Goal: Task Accomplishment & Management: Manage account settings

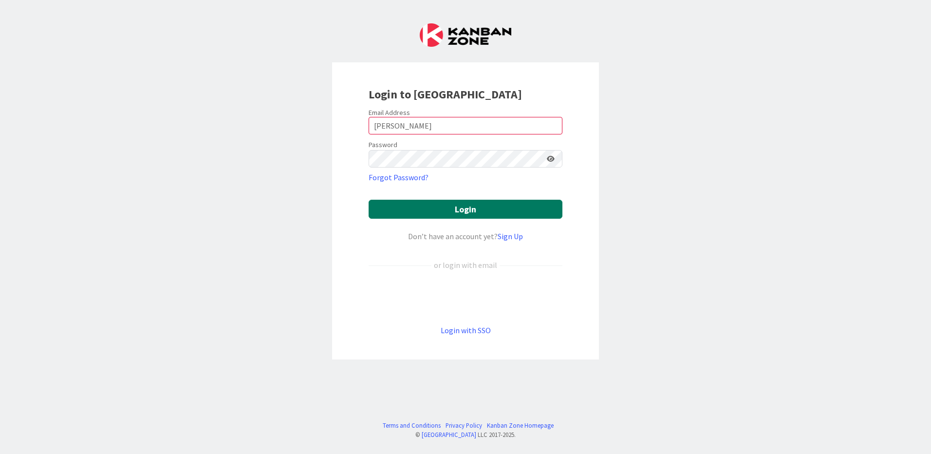
click at [471, 209] on button "Login" at bounding box center [466, 209] width 194 height 19
click at [436, 128] on input "[PERSON_NAME]" at bounding box center [466, 126] width 194 height 18
type input "G"
click at [433, 126] on input "[PERSON_NAME].[PERSON_NAME]" at bounding box center [466, 126] width 194 height 18
click at [468, 131] on input "[PERSON_NAME].[PERSON_NAME]" at bounding box center [466, 126] width 194 height 18
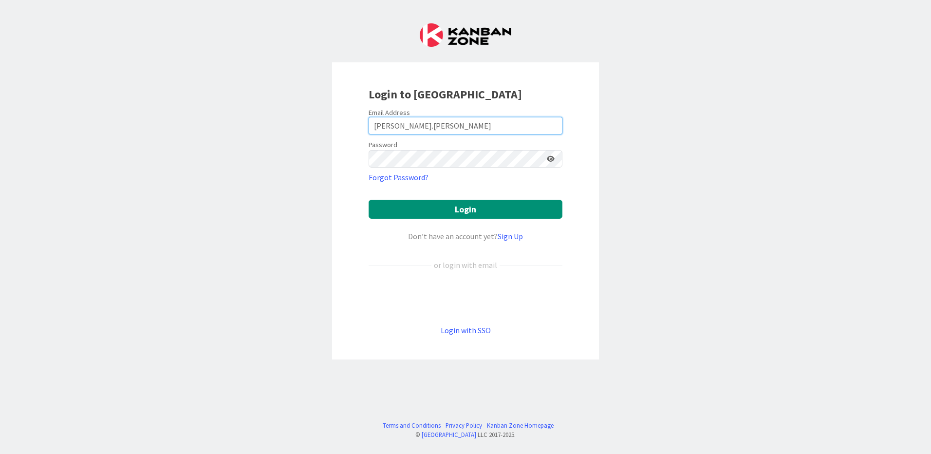
type input "[EMAIL_ADDRESS][PERSON_NAME][DOMAIN_NAME]"
click at [346, 255] on div "Login to Kanban Zone Email Address antonio.m.goncalves@igfej.mj.pt Password For…" at bounding box center [465, 210] width 267 height 297
click at [467, 208] on button "Login" at bounding box center [466, 209] width 194 height 19
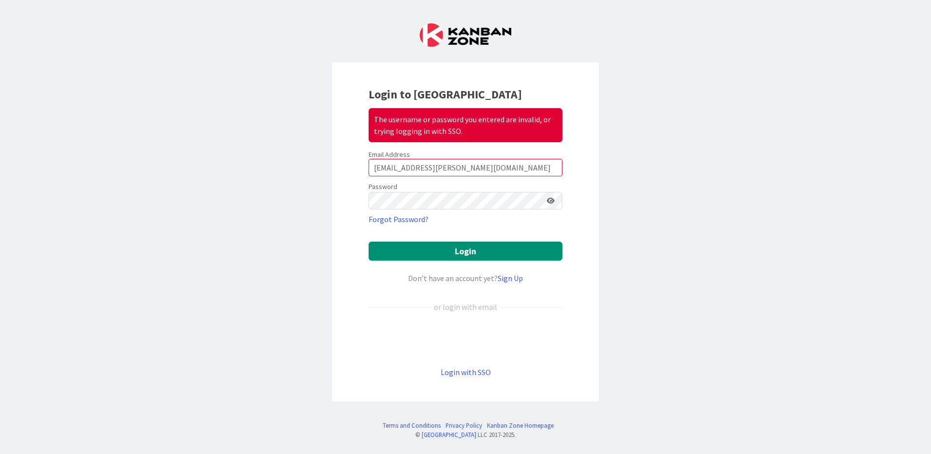
click at [617, 243] on div "Login to Kanban Zone The username or password you entered are invalid, or tryin…" at bounding box center [465, 227] width 931 height 454
click at [476, 255] on button "Login" at bounding box center [466, 251] width 194 height 19
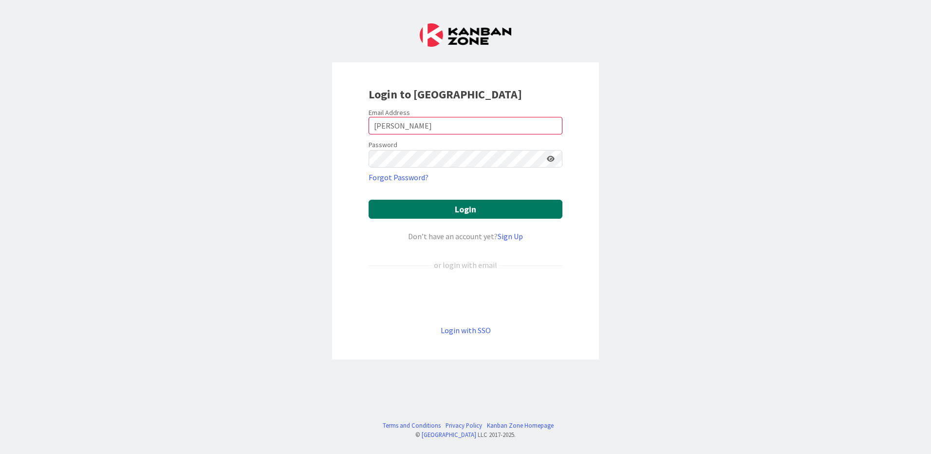
click at [460, 206] on button "Login" at bounding box center [466, 209] width 194 height 19
click at [438, 128] on input "[PERSON_NAME]" at bounding box center [466, 126] width 194 height 18
type input "G"
type input "[EMAIL_ADDRESS][DOMAIN_NAME]"
click at [467, 213] on button "Login" at bounding box center [466, 209] width 194 height 19
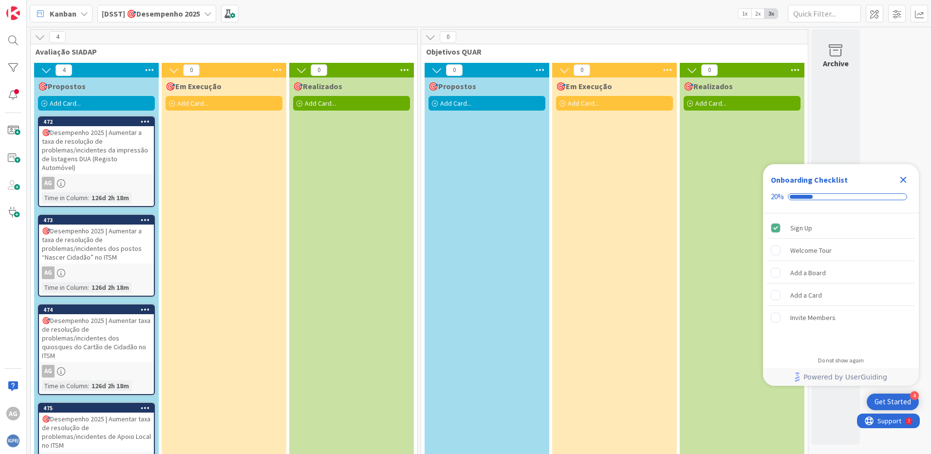
click at [904, 180] on icon "Close Checklist" at bounding box center [903, 180] width 6 height 6
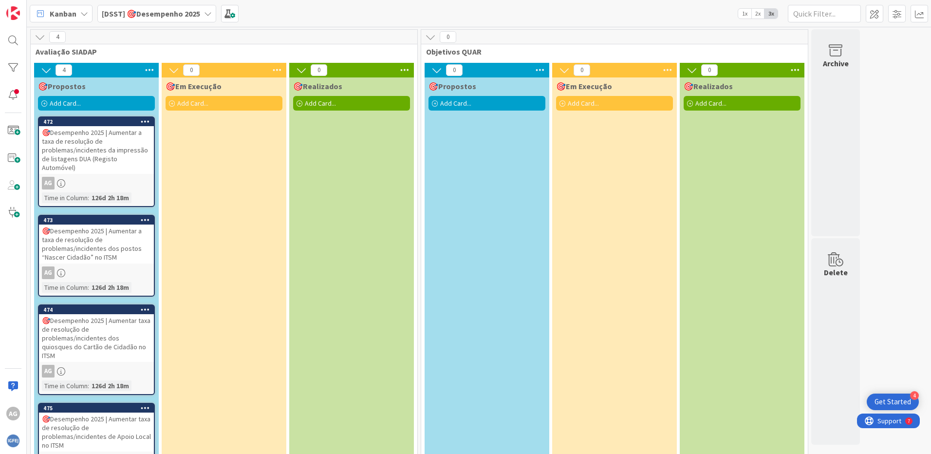
scroll to position [22, 0]
